Goal: Task Accomplishment & Management: Manage account settings

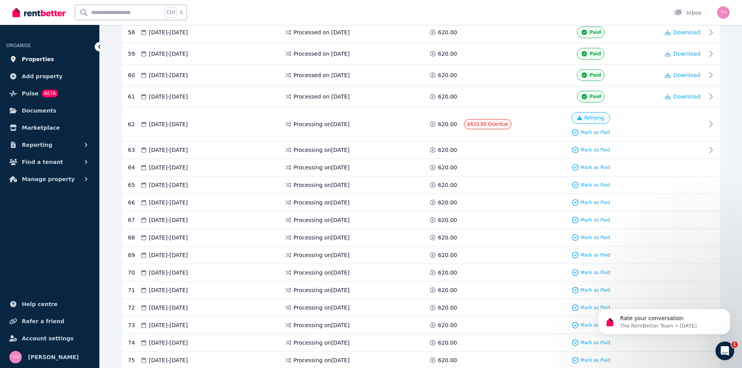
click at [35, 60] on span "Properties" at bounding box center [38, 59] width 32 height 9
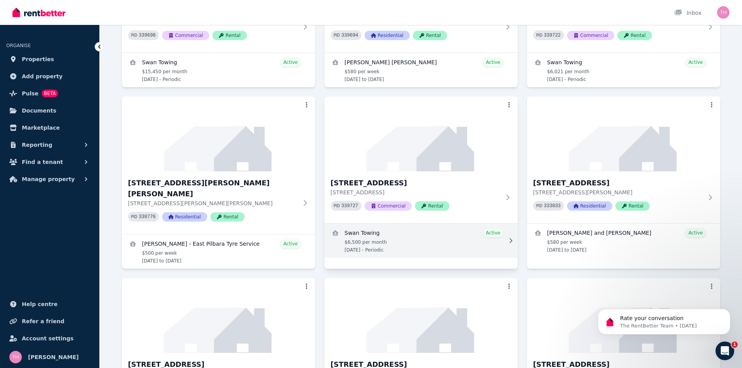
scroll to position [256, 0]
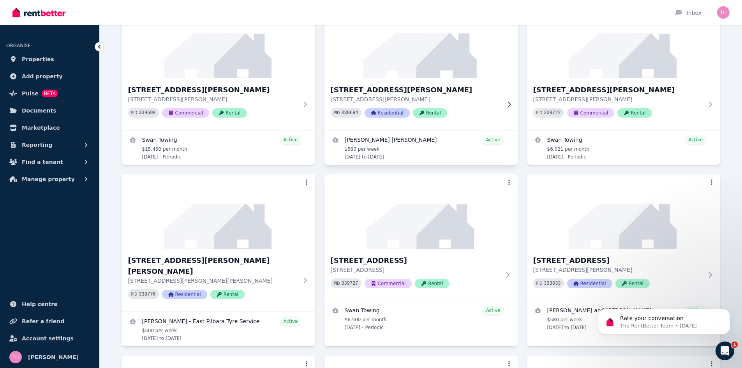
click at [374, 90] on h3 "[STREET_ADDRESS][PERSON_NAME]" at bounding box center [416, 89] width 170 height 11
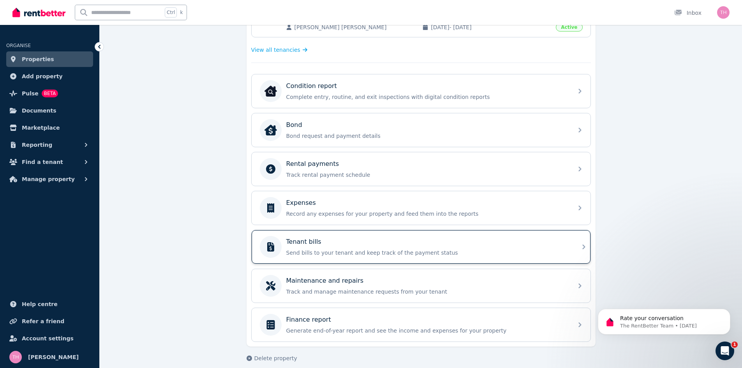
scroll to position [218, 0]
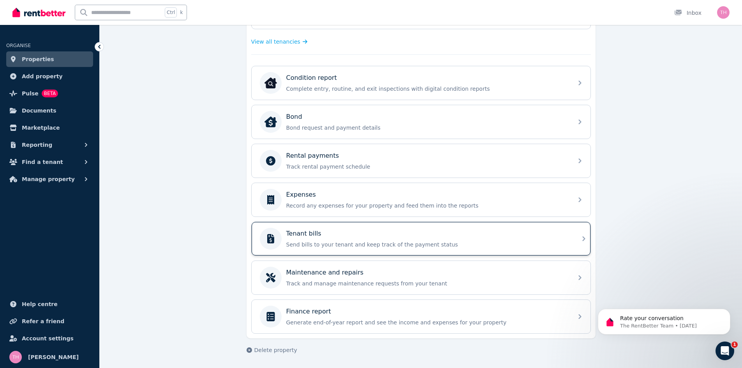
click at [320, 244] on p "Send bills to your tenant and keep track of the payment status" at bounding box center [427, 245] width 282 height 8
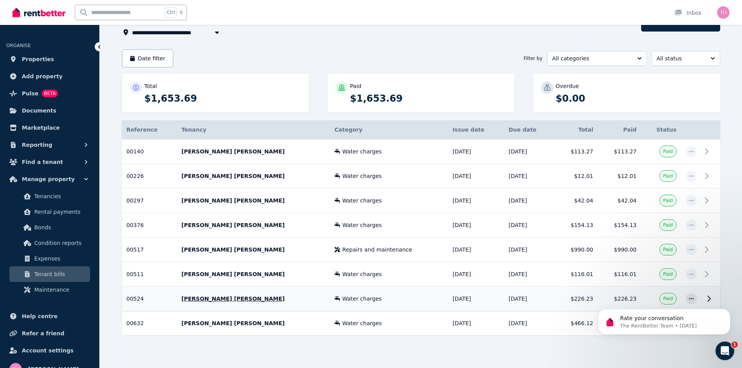
scroll to position [59, 0]
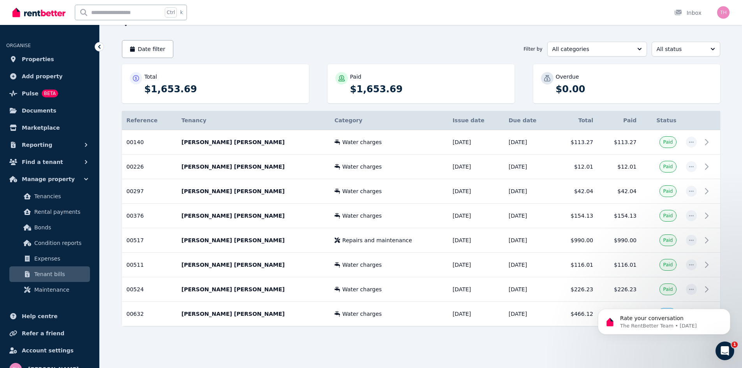
click at [688, 359] on div "**********" at bounding box center [421, 183] width 642 height 369
drag, startPoint x: 722, startPoint y: 346, endPoint x: 1421, endPoint y: 688, distance: 778.3
click at [722, 345] on icon "Open Intercom Messenger" at bounding box center [723, 349] width 13 height 13
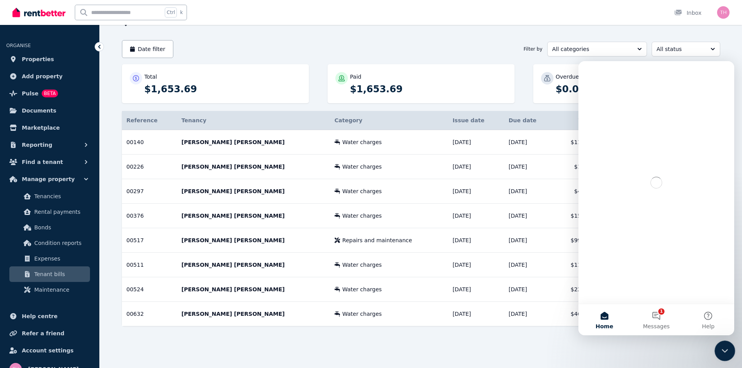
scroll to position [0, 0]
drag, startPoint x: 729, startPoint y: 350, endPoint x: 1415, endPoint y: 691, distance: 766.4
click at [730, 349] on div "Close Intercom Messenger" at bounding box center [723, 349] width 19 height 19
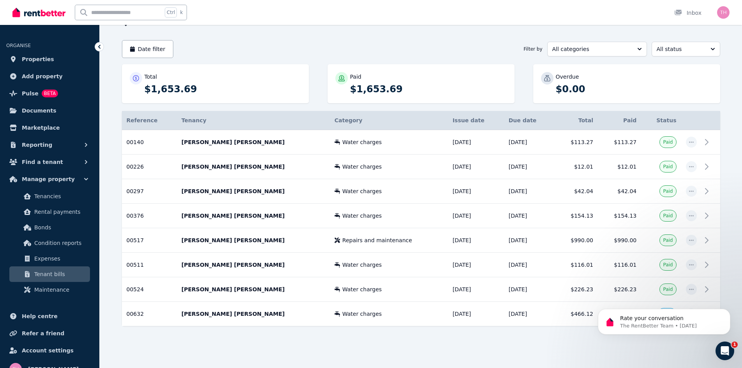
click at [535, 338] on div "Reference Details Tenancy Category Issue date Due date Total Paid Status 00140 …" at bounding box center [421, 225] width 598 height 229
click at [560, 317] on td "$466.12" at bounding box center [575, 314] width 43 height 25
click at [726, 311] on icon "Dismiss notification" at bounding box center [728, 311] width 4 height 4
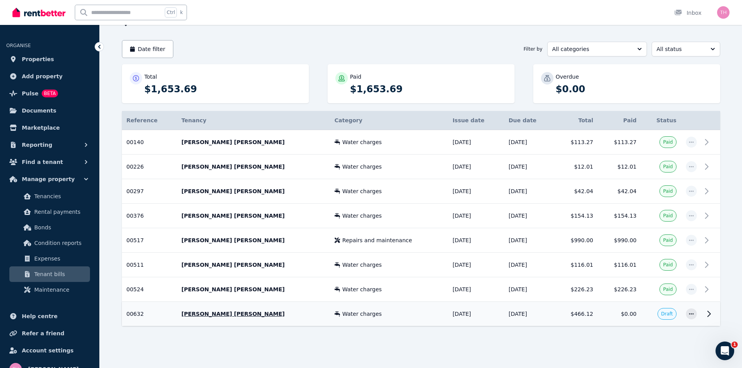
click at [705, 315] on icon at bounding box center [708, 313] width 9 height 9
click at [707, 313] on icon at bounding box center [708, 313] width 9 height 9
click at [658, 315] on td "Draft" at bounding box center [661, 314] width 40 height 25
click at [215, 315] on p "[PERSON_NAME] [PERSON_NAME]" at bounding box center [253, 314] width 144 height 8
click at [216, 313] on p "[PERSON_NAME] [PERSON_NAME]" at bounding box center [253, 314] width 144 height 8
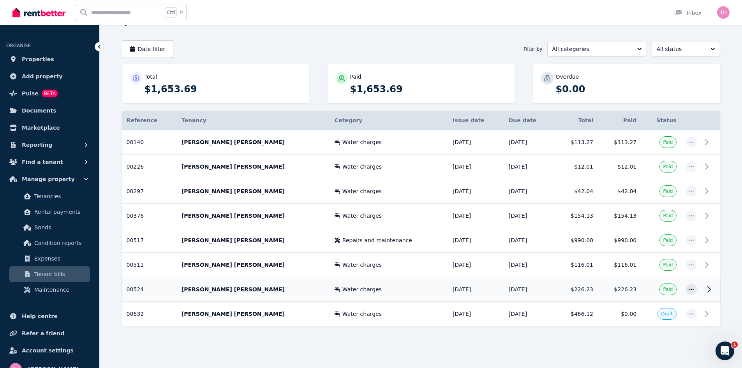
click at [205, 291] on p "[PERSON_NAME] [PERSON_NAME]" at bounding box center [253, 289] width 144 height 8
click at [379, 318] on td "Water charges" at bounding box center [389, 314] width 118 height 25
click at [708, 288] on icon at bounding box center [708, 289] width 9 height 9
click at [30, 60] on span "Properties" at bounding box center [38, 59] width 32 height 9
click at [448, 240] on td "[DATE]" at bounding box center [476, 240] width 56 height 25
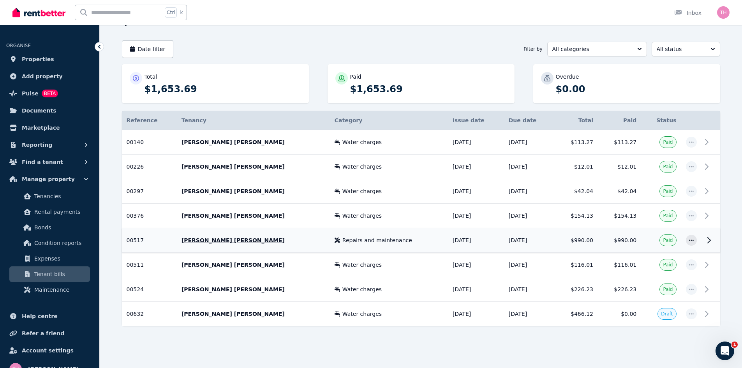
click at [708, 240] on icon at bounding box center [708, 240] width 9 height 9
click at [45, 75] on span "Add property" at bounding box center [42, 76] width 41 height 9
drag, startPoint x: 45, startPoint y: 76, endPoint x: 22, endPoint y: 36, distance: 45.9
click at [45, 75] on span "Add property" at bounding box center [42, 76] width 41 height 9
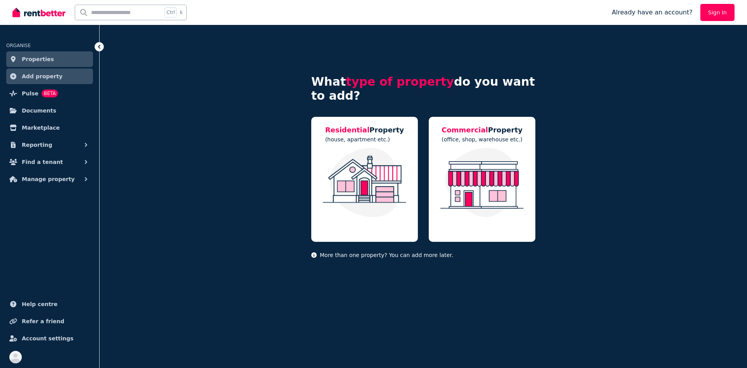
click at [30, 59] on span "Properties" at bounding box center [38, 59] width 32 height 9
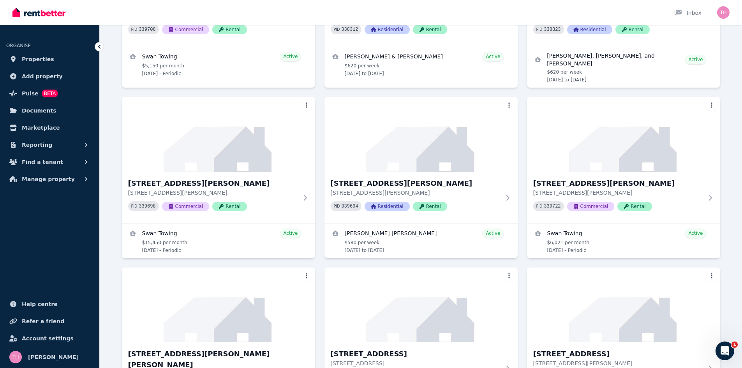
scroll to position [139, 0]
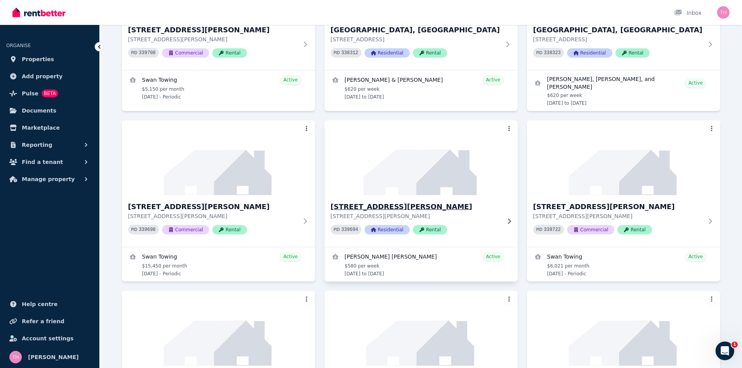
click at [412, 204] on h3 "[STREET_ADDRESS][PERSON_NAME]" at bounding box center [416, 206] width 170 height 11
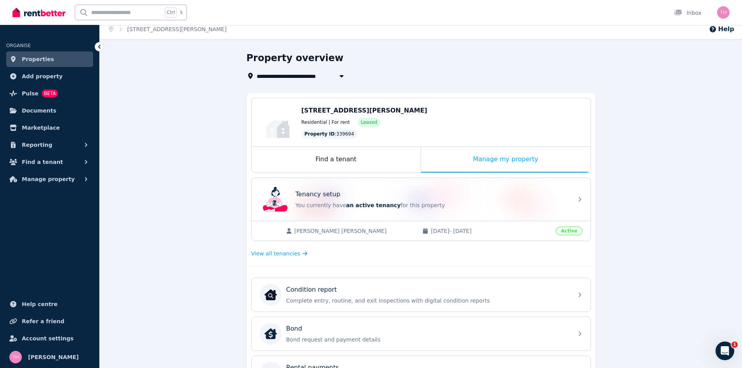
scroll to position [218, 0]
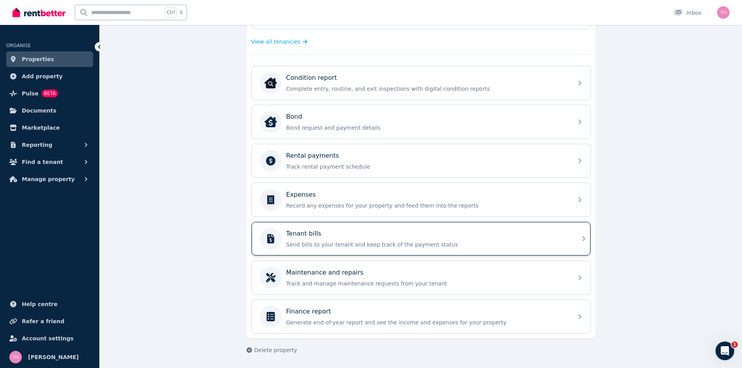
click at [373, 229] on div "Tenant bills Send bills to your tenant and keep track of the payment status" at bounding box center [414, 239] width 308 height 22
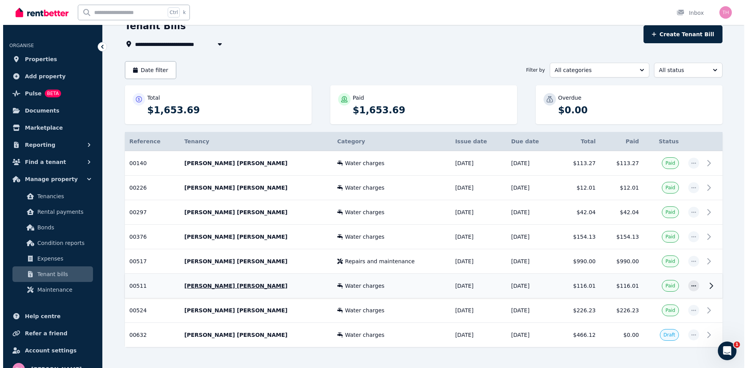
scroll to position [59, 0]
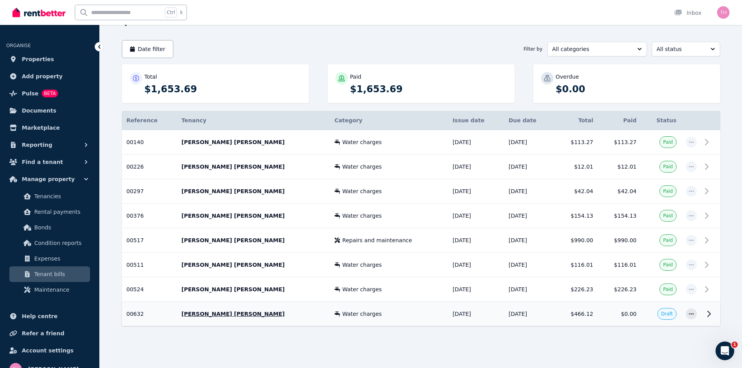
click at [702, 311] on td at bounding box center [710, 314] width 19 height 25
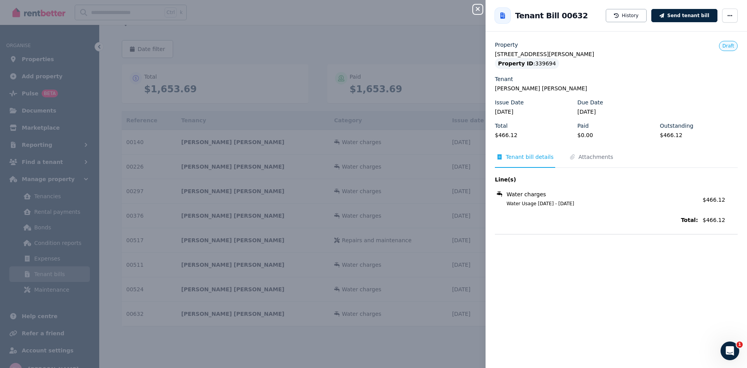
click at [473, 7] on div "Close panel Back to Tenant Bill 00632 History Send tenant bill Property 6 Worre…" at bounding box center [373, 184] width 747 height 368
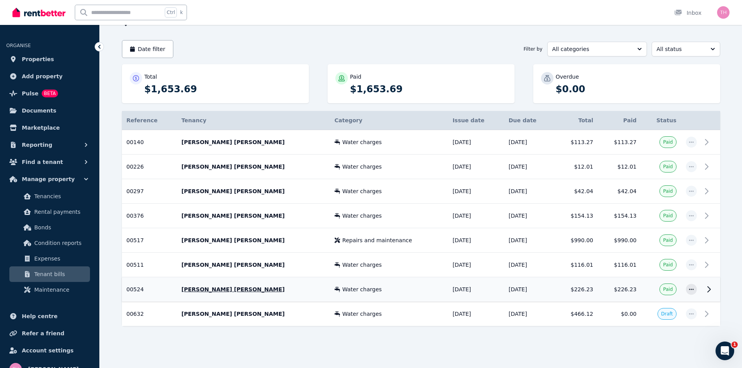
click at [705, 288] on icon at bounding box center [708, 289] width 9 height 9
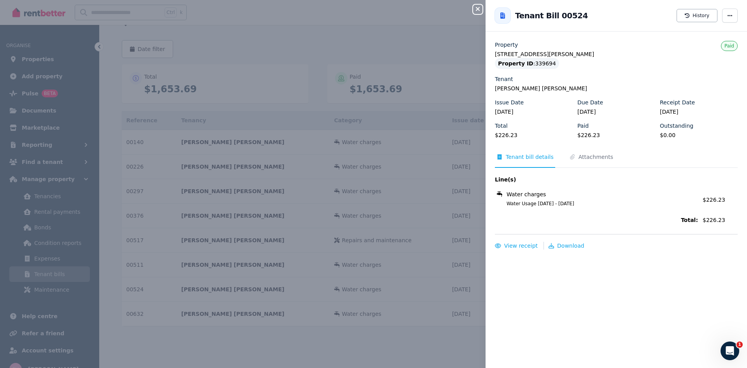
click at [480, 9] on icon "button" at bounding box center [477, 9] width 9 height 6
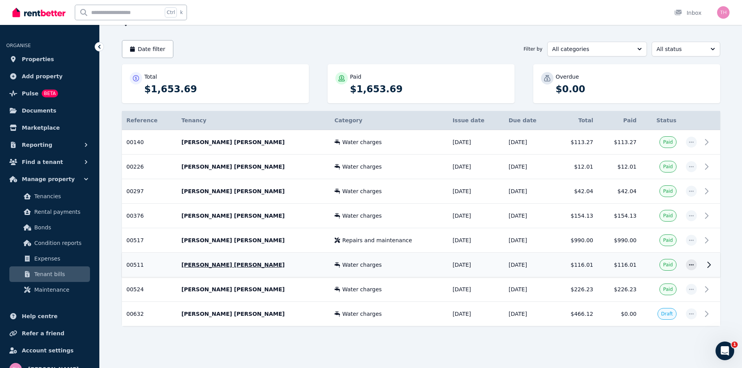
click at [707, 266] on icon at bounding box center [708, 264] width 9 height 9
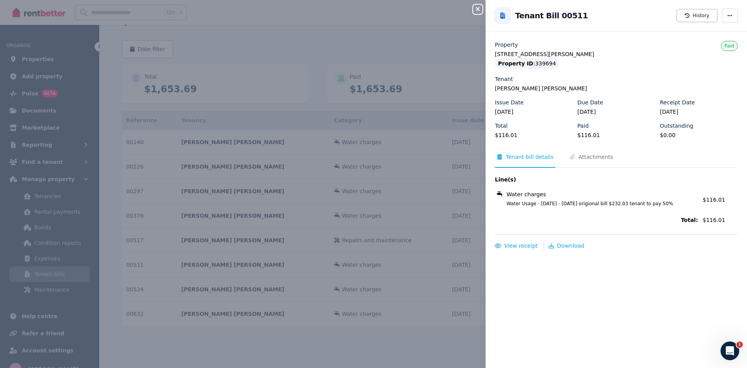
click at [475, 11] on icon "button" at bounding box center [477, 9] width 9 height 6
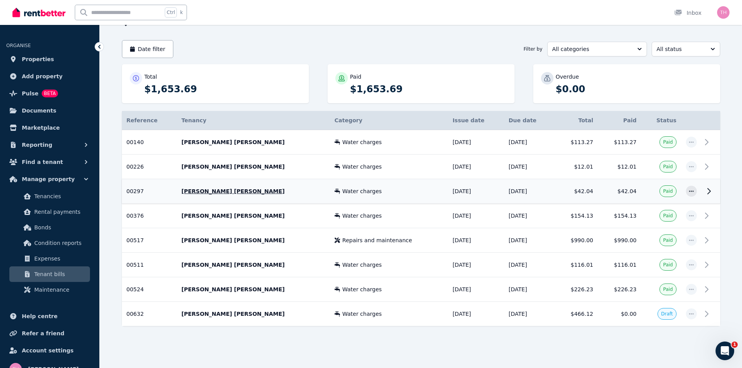
click at [645, 189] on td "Paid" at bounding box center [661, 191] width 40 height 25
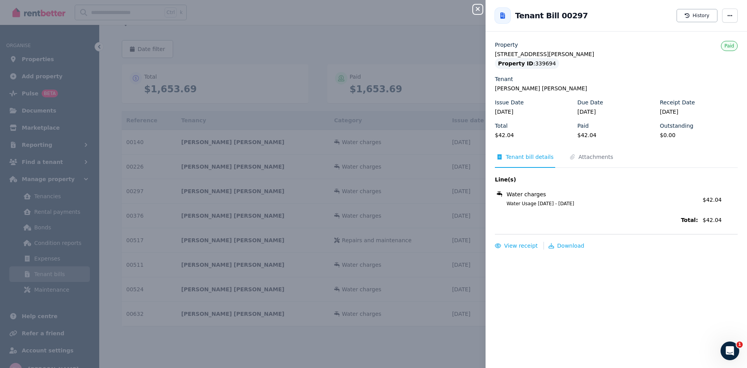
click at [477, 10] on icon "button" at bounding box center [477, 9] width 9 height 6
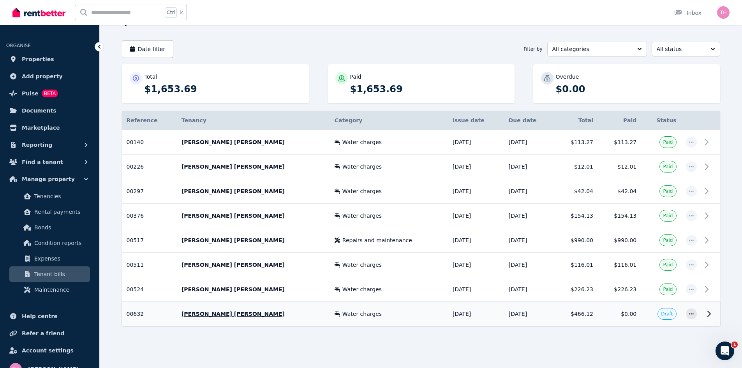
click at [706, 313] on icon at bounding box center [708, 313] width 9 height 9
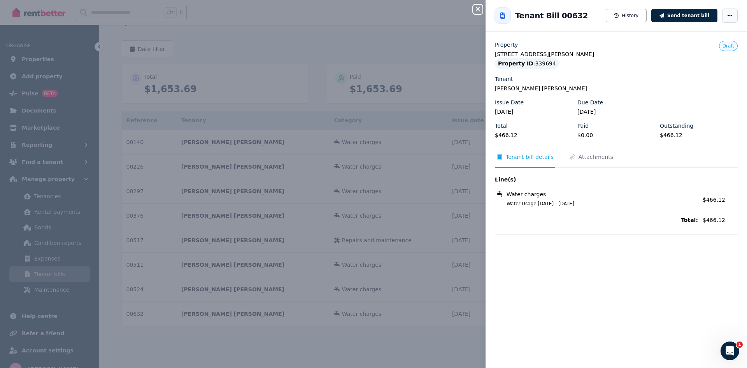
click at [727, 17] on icon "button" at bounding box center [730, 15] width 6 height 5
click at [688, 69] on span "Edit tenant bill" at bounding box center [707, 69] width 50 height 9
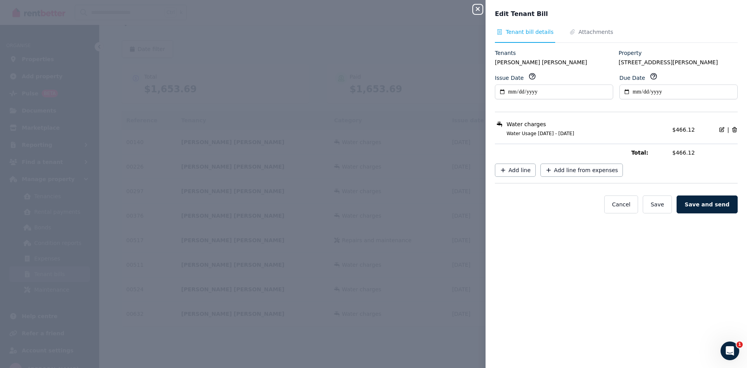
click at [599, 131] on span "Water Usage 15.05.25 - 15.07.25" at bounding box center [583, 133] width 171 height 6
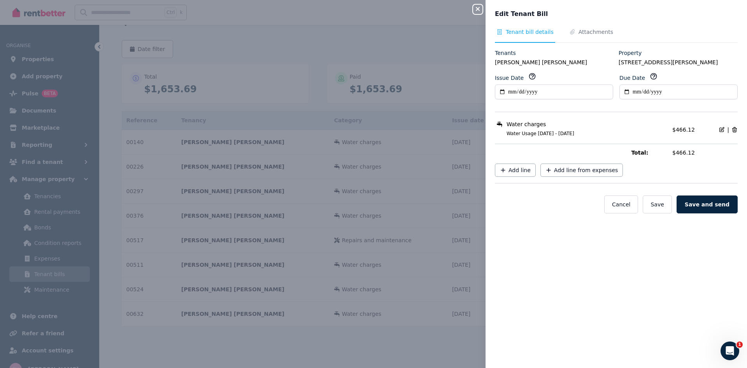
click at [719, 128] on icon at bounding box center [722, 130] width 6 height 6
select select "**********"
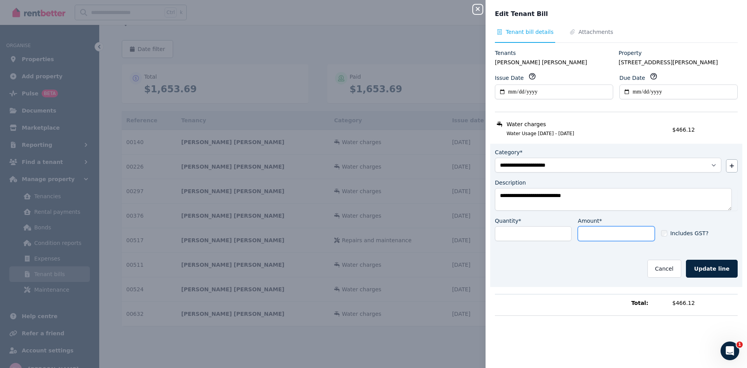
drag, startPoint x: 618, startPoint y: 231, endPoint x: 577, endPoint y: 231, distance: 40.5
click at [578, 231] on input "******" at bounding box center [616, 233] width 77 height 15
click at [582, 196] on textarea "**********" at bounding box center [613, 199] width 237 height 23
type textarea "**********"
click at [617, 232] on input "******" at bounding box center [616, 233] width 77 height 15
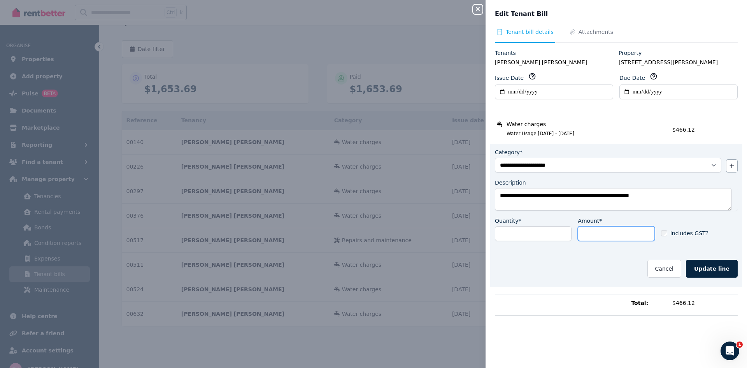
drag, startPoint x: 614, startPoint y: 234, endPoint x: 569, endPoint y: 231, distance: 45.6
click at [569, 231] on div "Quantity* * Amount* ****** Includes GST?" at bounding box center [616, 232] width 243 height 30
type input "*****"
click at [667, 204] on textarea "**********" at bounding box center [613, 199] width 237 height 23
click at [630, 202] on textarea "**********" at bounding box center [613, 199] width 237 height 23
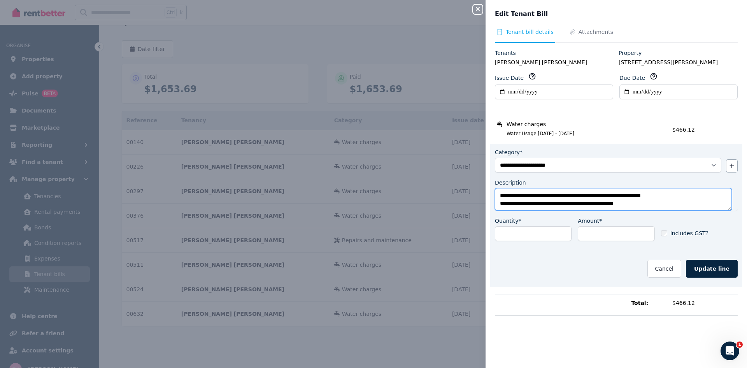
scroll to position [4, 0]
click at [607, 199] on textarea "**********" at bounding box center [613, 199] width 237 height 23
click at [702, 204] on textarea "**********" at bounding box center [613, 199] width 237 height 23
type textarea "**********"
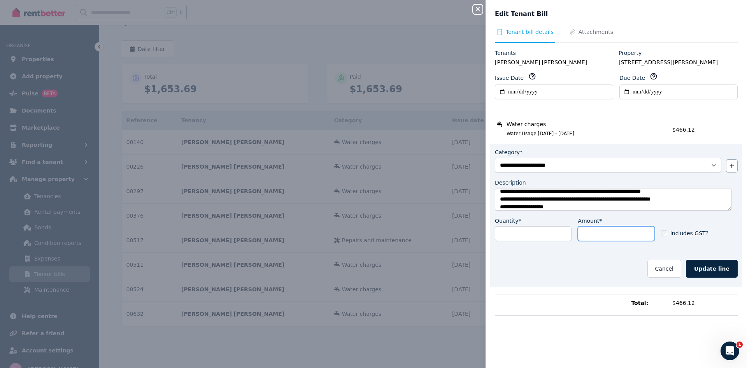
drag, startPoint x: 610, startPoint y: 241, endPoint x: 598, endPoint y: 230, distance: 16.0
click at [608, 239] on div "Amount* *****" at bounding box center [616, 232] width 77 height 30
drag, startPoint x: 598, startPoint y: 230, endPoint x: 580, endPoint y: 233, distance: 19.0
click at [580, 233] on input "*****" at bounding box center [616, 233] width 77 height 15
click at [705, 270] on button "Update line" at bounding box center [712, 269] width 52 height 18
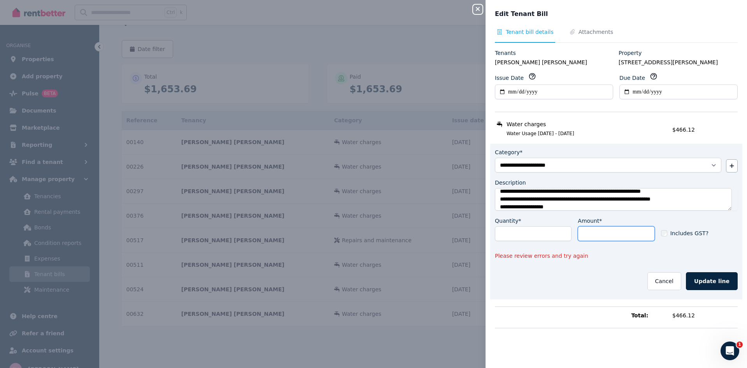
click at [615, 230] on input "Amount*" at bounding box center [616, 233] width 77 height 15
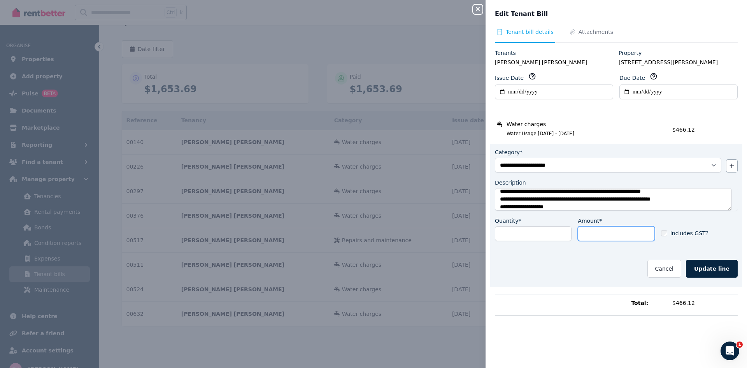
type input "*"
click at [701, 267] on button "Update line" at bounding box center [712, 269] width 52 height 18
drag, startPoint x: 614, startPoint y: 233, endPoint x: 574, endPoint y: 230, distance: 39.8
click at [574, 230] on div "Quantity* * Amount* ******* Includes GST?" at bounding box center [616, 232] width 243 height 30
type input "*"
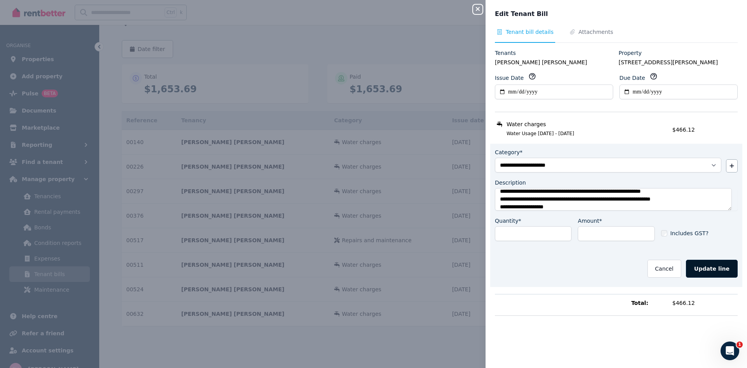
click at [709, 267] on button "Update line" at bounding box center [712, 269] width 52 height 18
type input "*"
type input "****"
click at [703, 269] on button "Update line" at bounding box center [712, 269] width 52 height 18
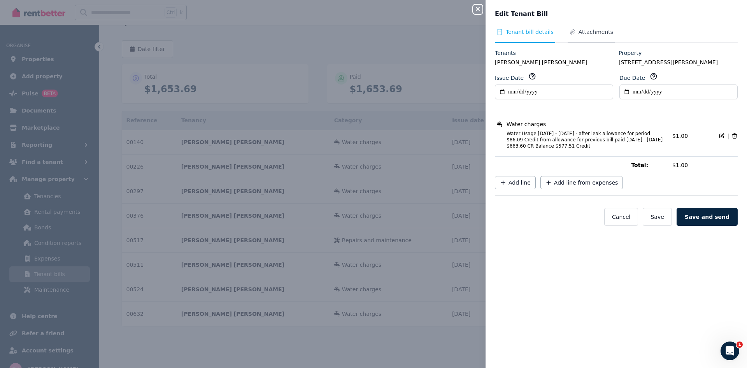
click at [581, 33] on span "Attachments" at bounding box center [596, 32] width 35 height 8
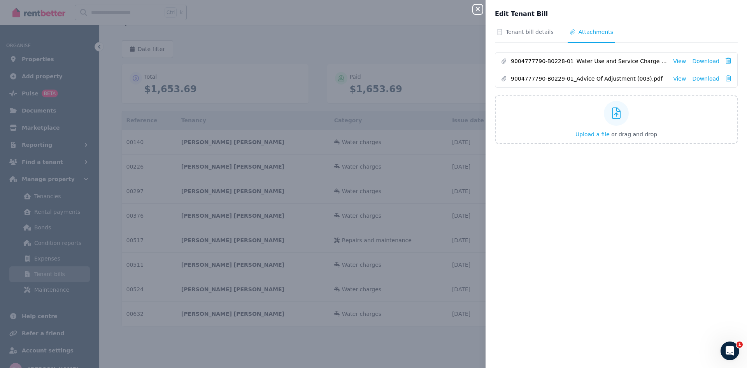
drag, startPoint x: 477, startPoint y: 9, endPoint x: 457, endPoint y: 3, distance: 20.6
click at [477, 9] on icon "button" at bounding box center [478, 9] width 4 height 4
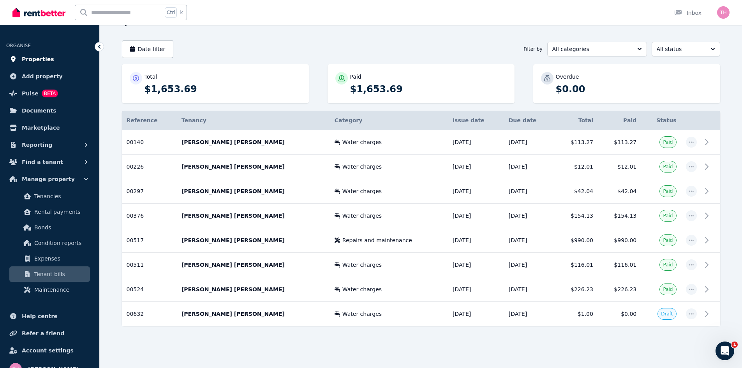
click at [49, 62] on link "Properties" at bounding box center [49, 59] width 87 height 16
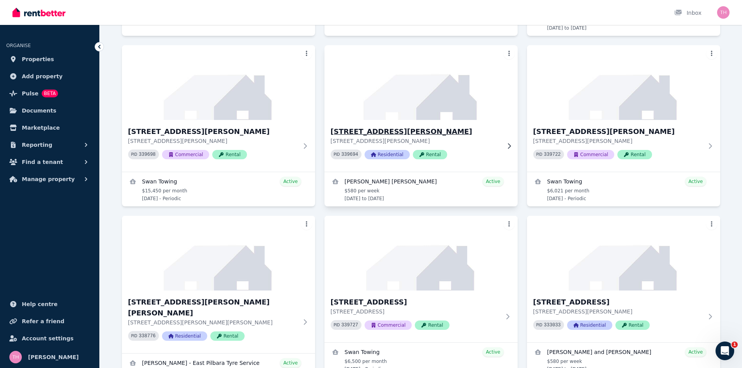
scroll to position [350, 0]
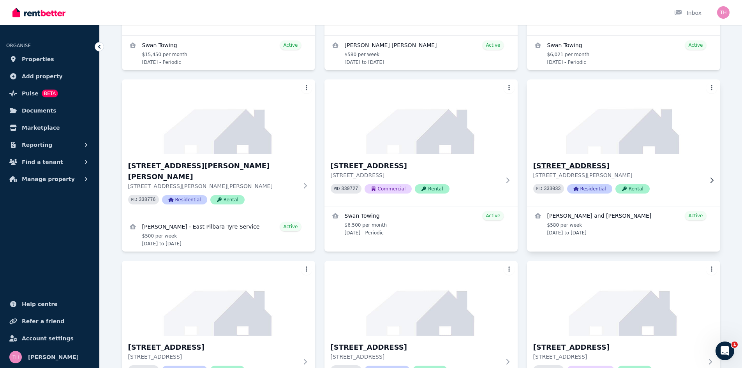
click at [575, 166] on h3 "[STREET_ADDRESS]" at bounding box center [618, 165] width 170 height 11
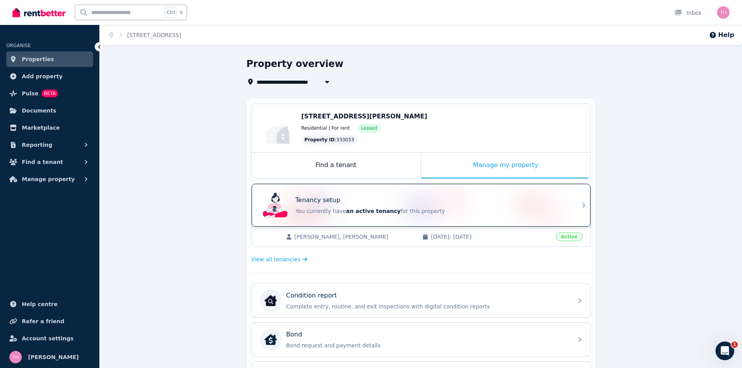
click at [464, 211] on p "You currently have an active tenancy for this property" at bounding box center [431, 211] width 273 height 8
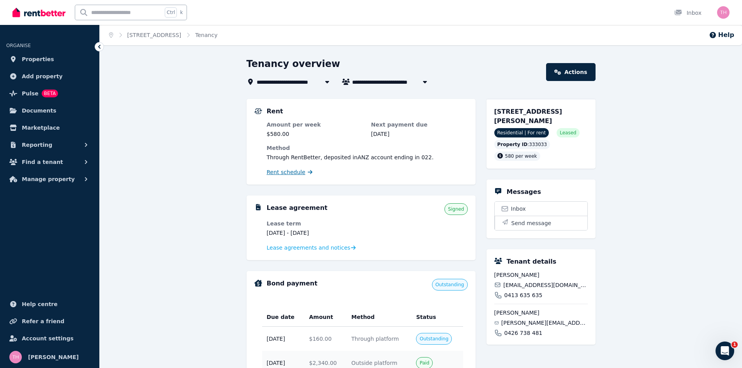
click at [282, 170] on span "Rent schedule" at bounding box center [286, 172] width 39 height 8
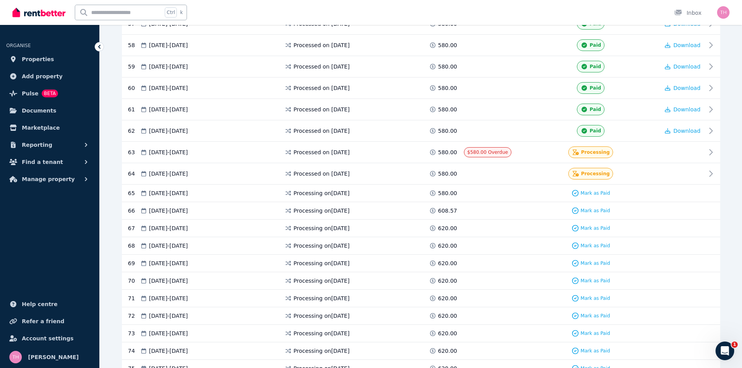
scroll to position [1363, 0]
